Goal: Find specific page/section: Find specific page/section

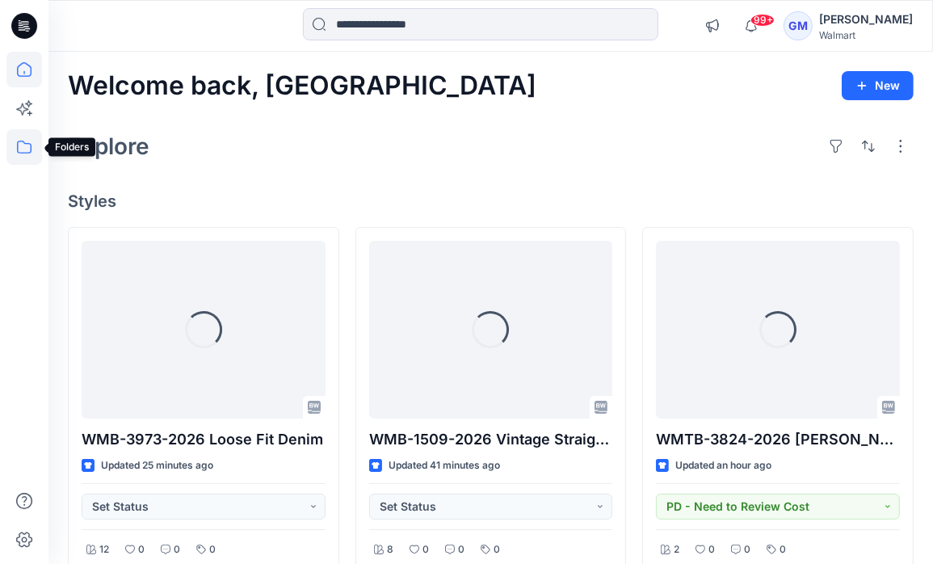
click at [30, 153] on icon at bounding box center [24, 147] width 36 height 36
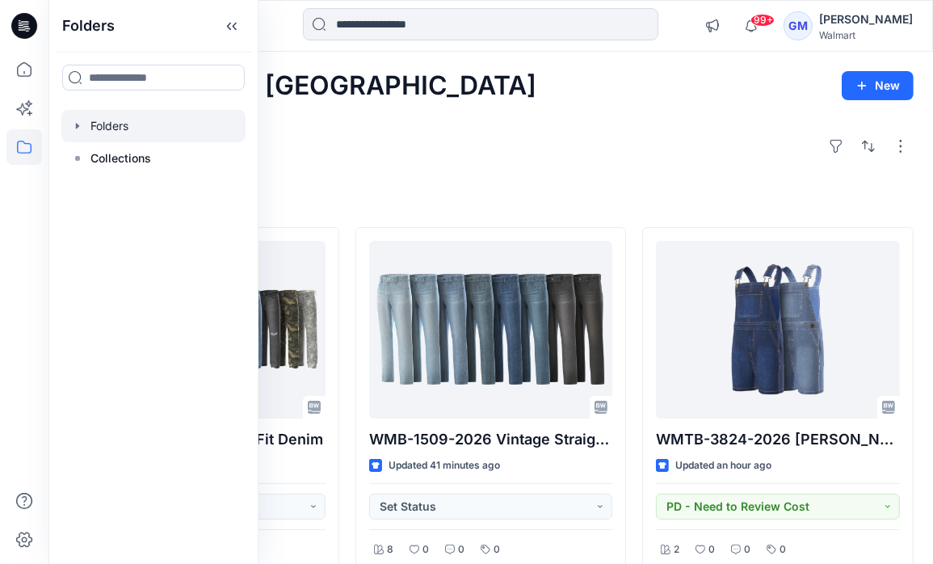
click at [78, 132] on div at bounding box center [153, 126] width 184 height 32
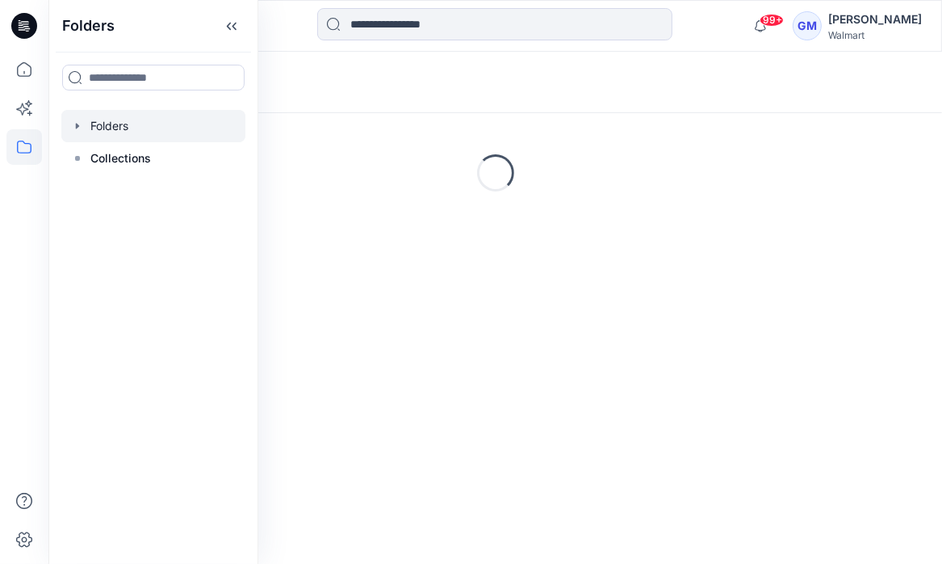
click at [78, 128] on icon "button" at bounding box center [77, 126] width 13 height 13
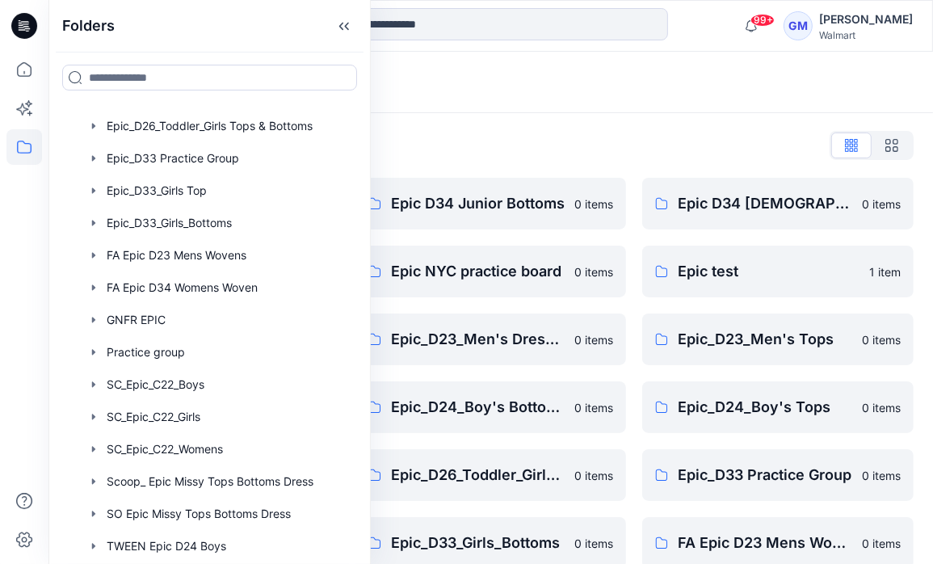
scroll to position [452, 0]
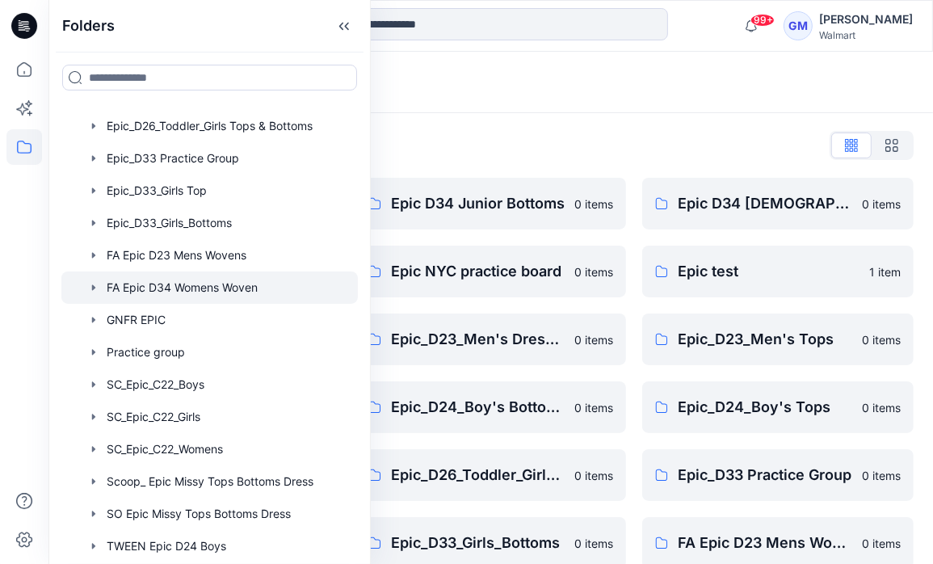
click at [185, 286] on div at bounding box center [209, 287] width 296 height 32
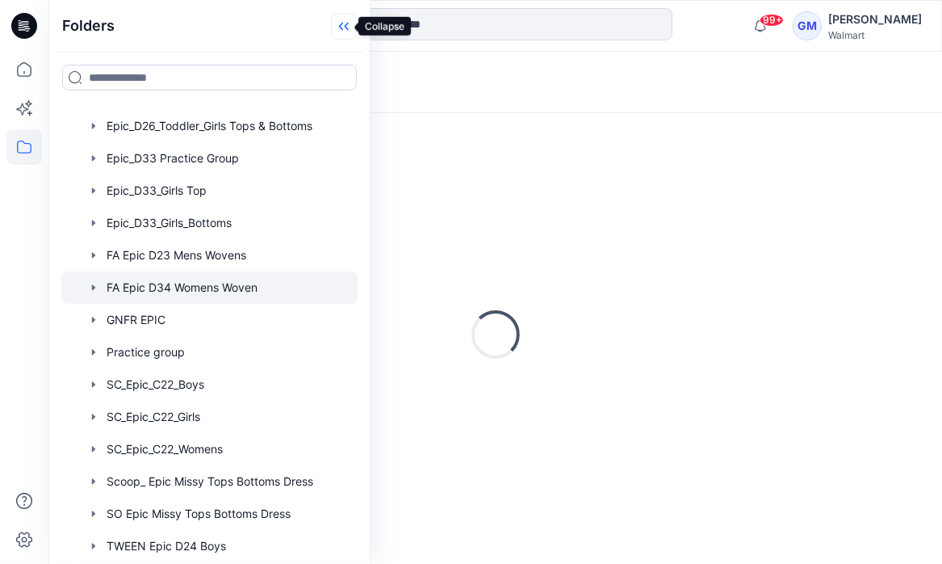
click at [333, 26] on icon at bounding box center [344, 26] width 26 height 27
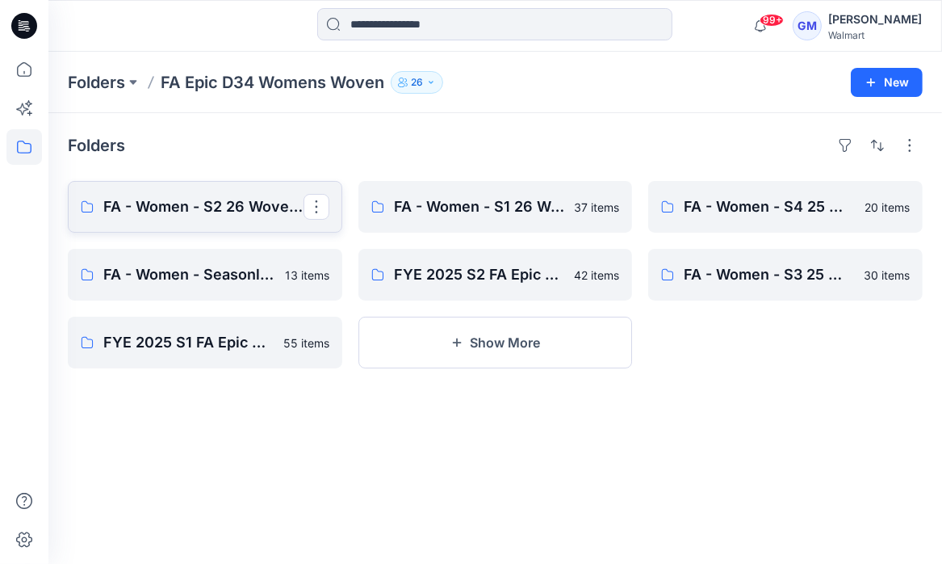
click at [212, 194] on link "FA - Women - S2 26 Woven Board" at bounding box center [205, 207] width 275 height 52
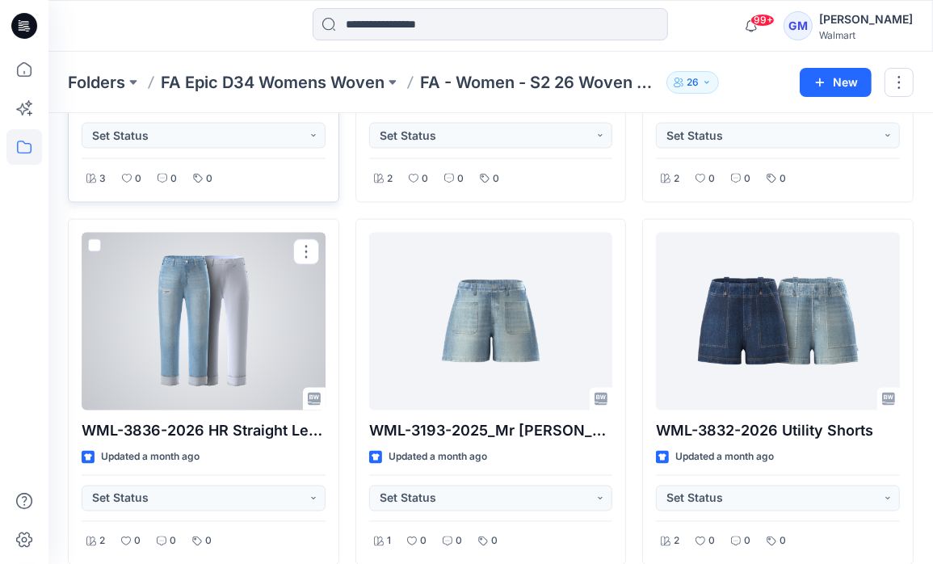
scroll to position [2132, 0]
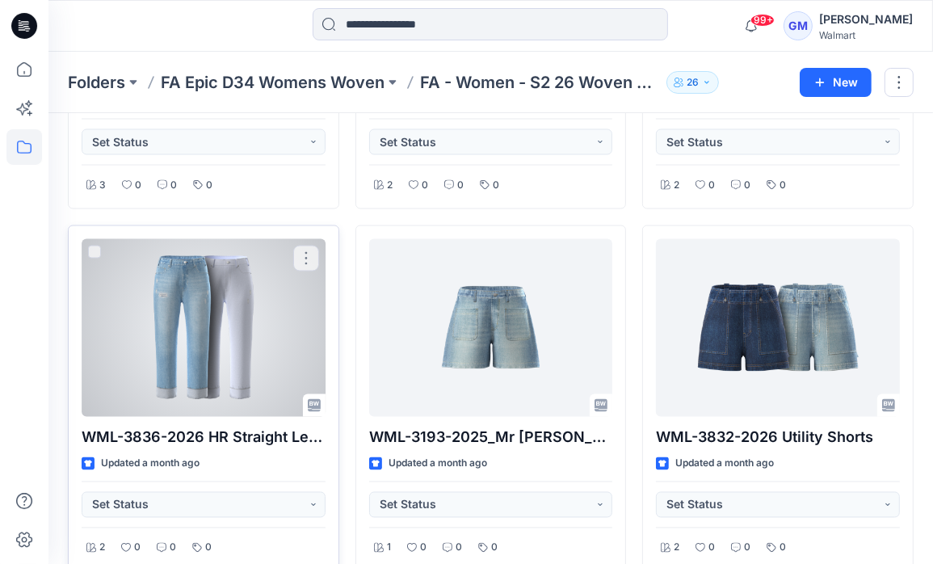
click at [225, 266] on div at bounding box center [204, 328] width 244 height 178
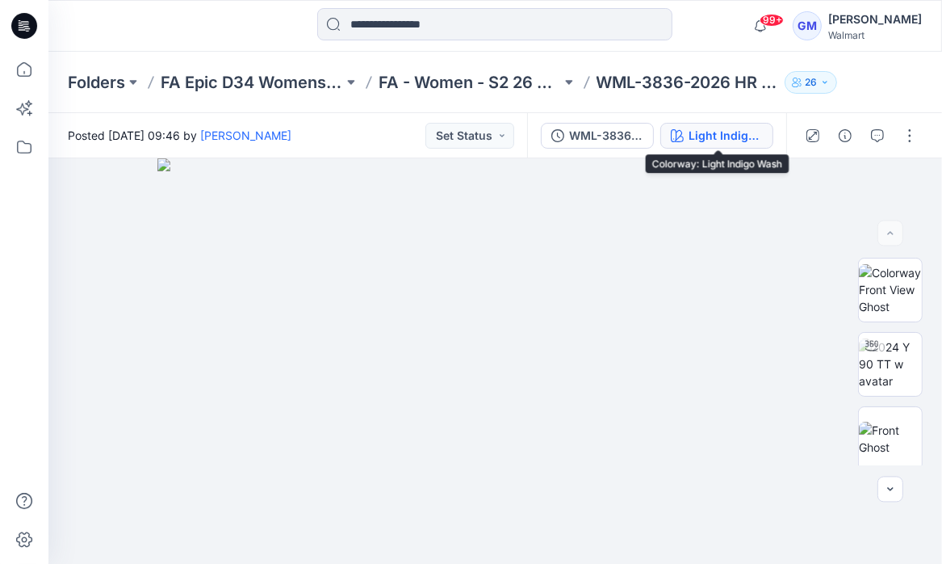
click at [744, 140] on div "Light Indigo Wash" at bounding box center [726, 136] width 74 height 18
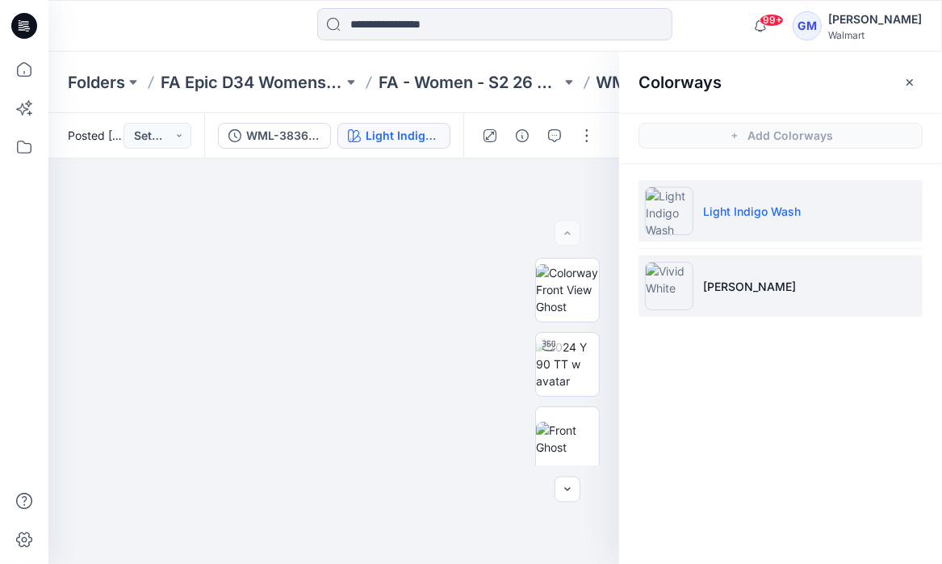
click at [721, 292] on p "[PERSON_NAME]" at bounding box center [749, 286] width 93 height 17
